Goal: Find specific page/section: Find specific page/section

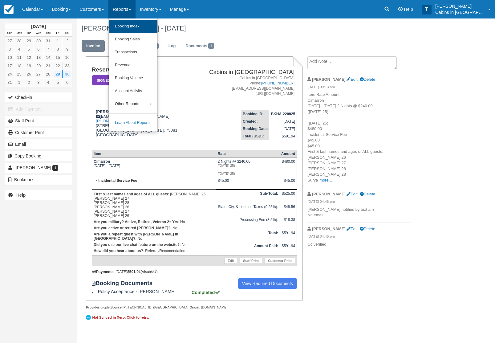
click at [155, 24] on link "Booking Index" at bounding box center [133, 26] width 49 height 13
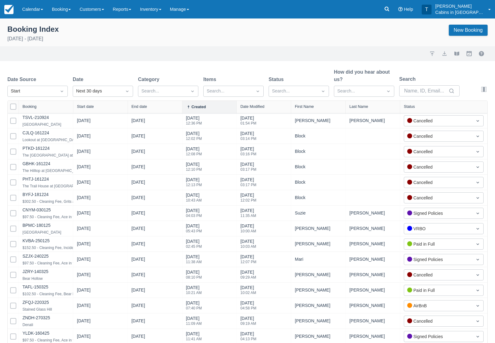
select select "25"
click at [63, 103] on div "Created" at bounding box center [37, 106] width 60 height 12
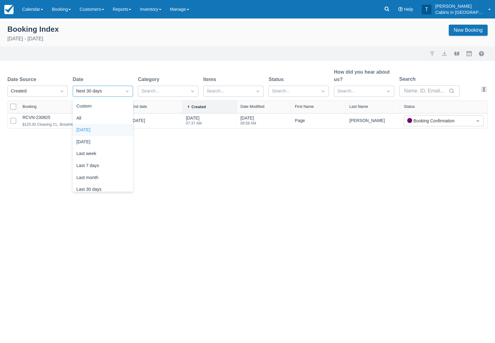
click at [116, 129] on div "Today" at bounding box center [103, 130] width 60 height 12
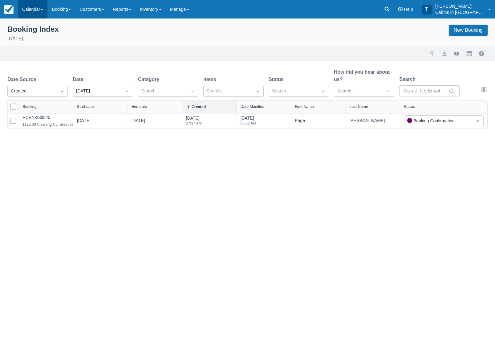
click at [40, 6] on link "Calendar" at bounding box center [33, 9] width 30 height 18
click at [56, 43] on link "Customer" at bounding box center [42, 39] width 49 height 13
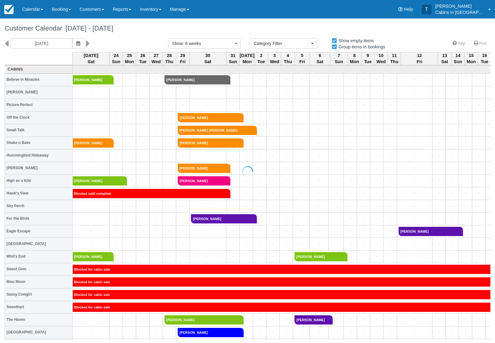
select select
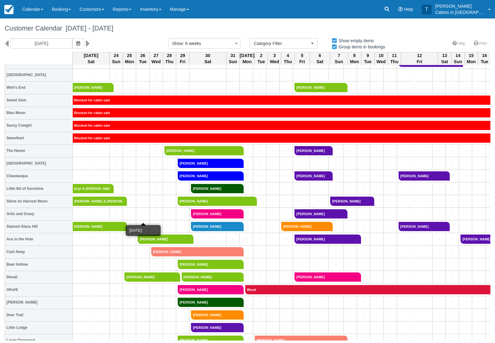
scroll to position [169, 0]
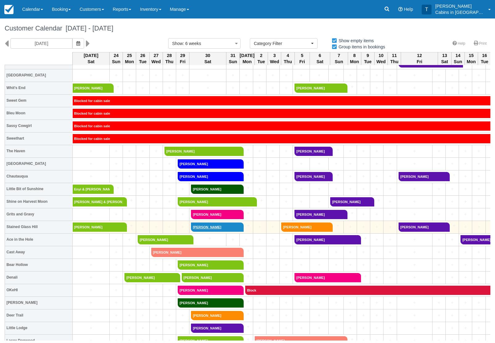
click at [233, 231] on link "Benjamin Martinez" at bounding box center [215, 226] width 49 height 9
